Goal: Check status

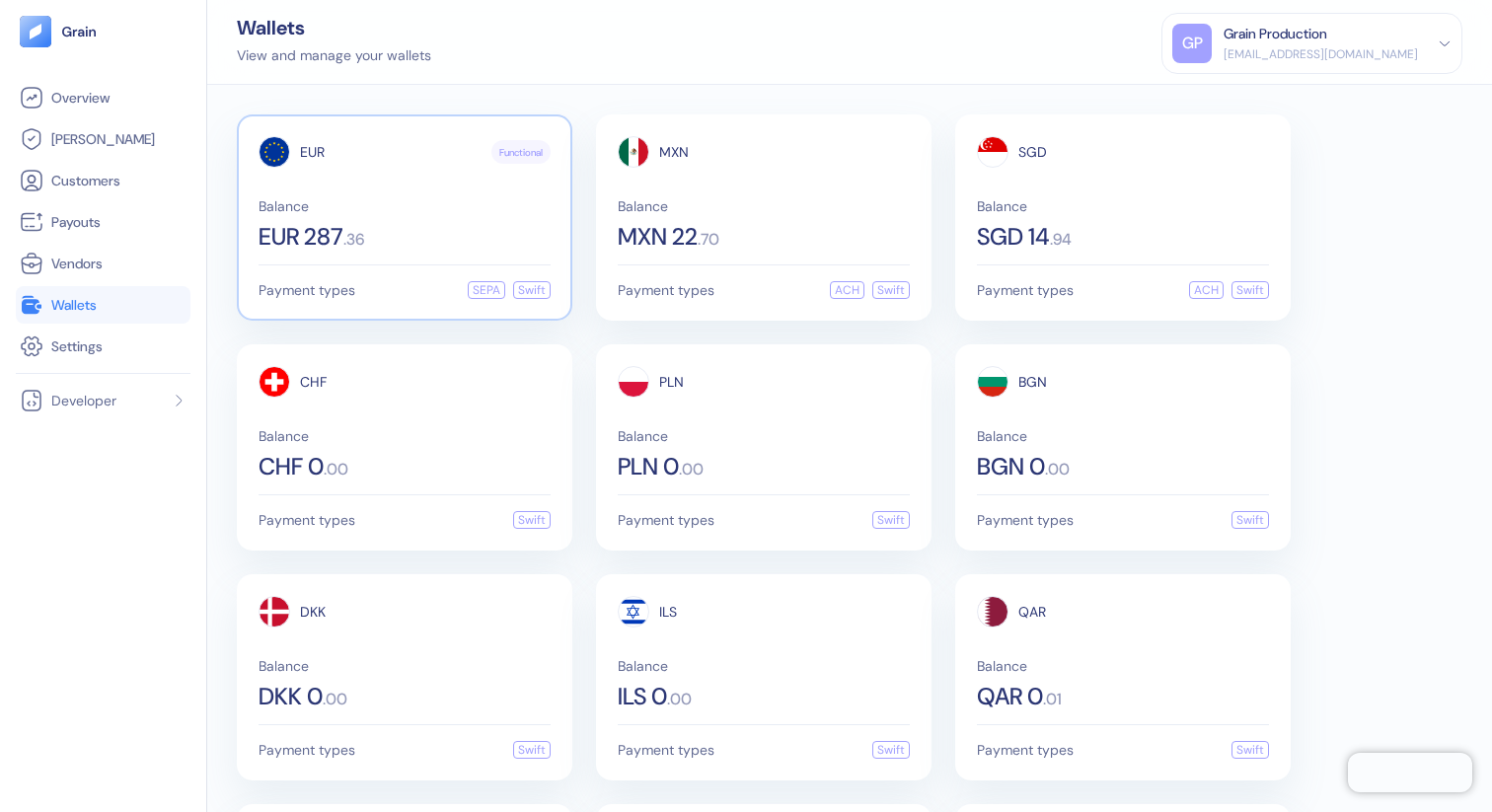
click at [372, 210] on span "Balance" at bounding box center [405, 206] width 292 height 14
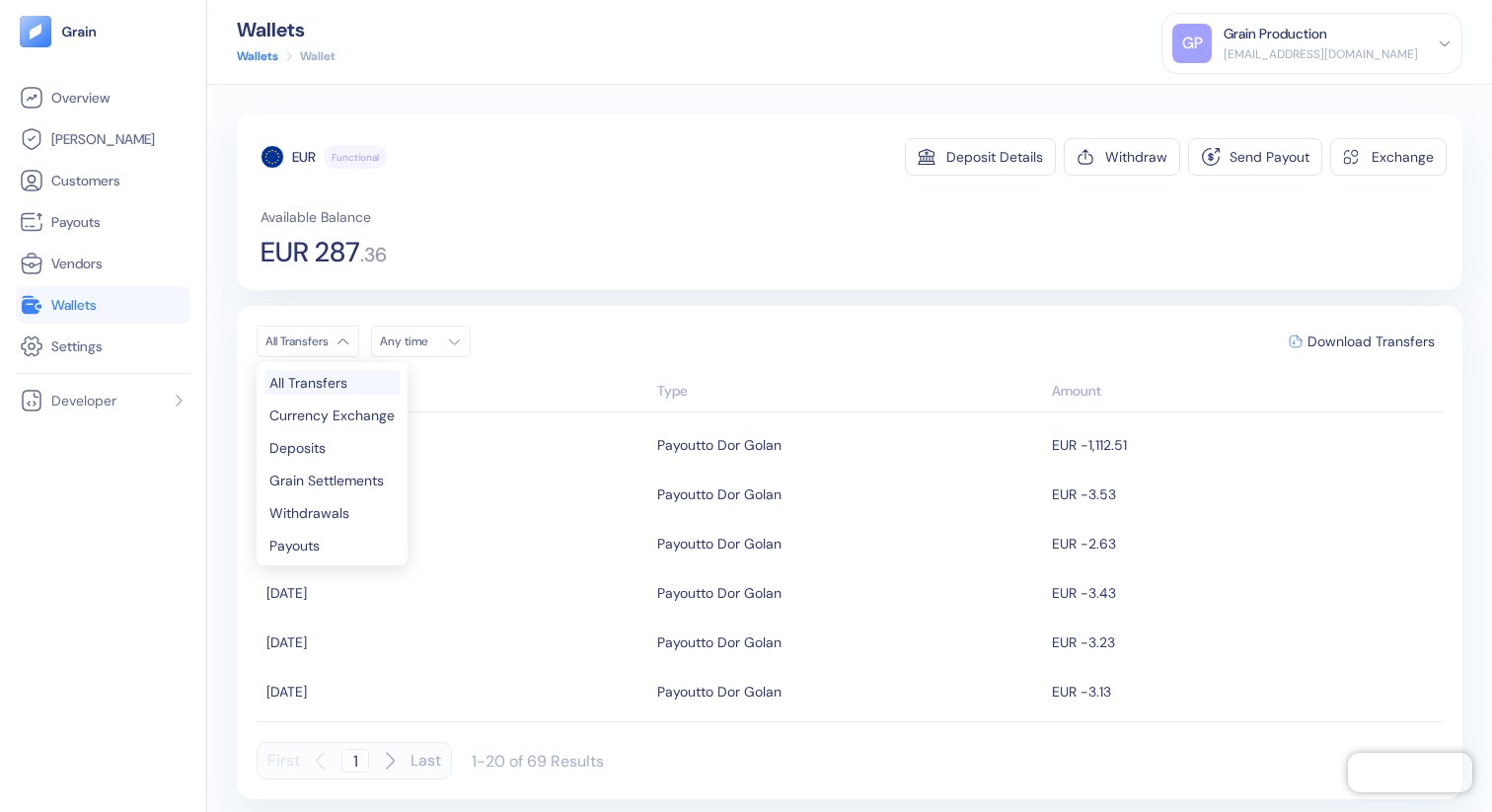
click at [328, 330] on html "Pingdom Check: App Online Overview [PERSON_NAME] Customers Payouts Vendors Wall…" at bounding box center [746, 406] width 1492 height 812
click at [347, 351] on html "Pingdom Check: App Online Overview [PERSON_NAME] Customers Payouts Vendors Wall…" at bounding box center [746, 406] width 1492 height 812
